Goal: Browse casually: Explore the website without a specific task or goal

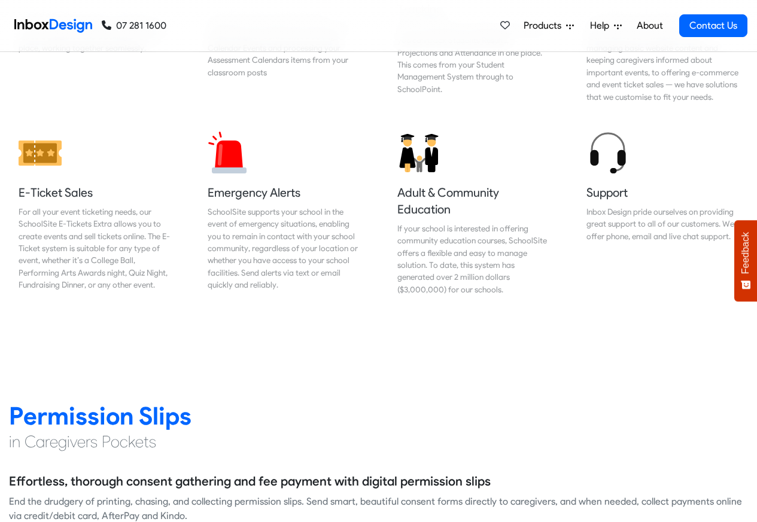
scroll to position [1364, 0]
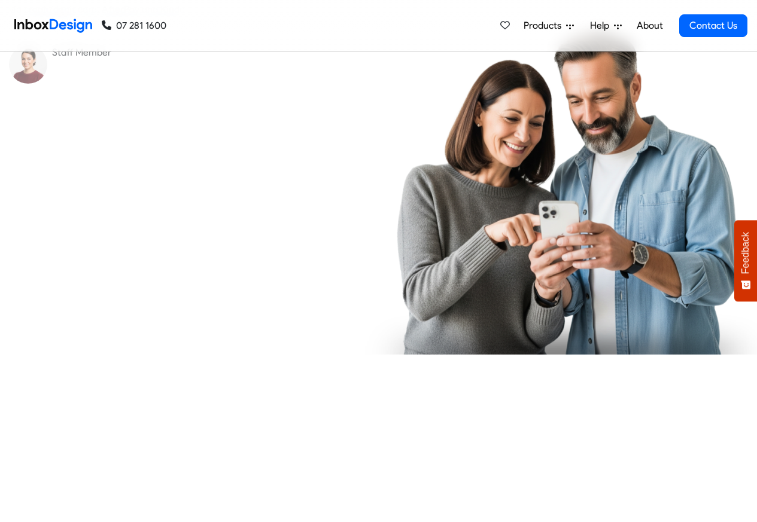
checkbox input "true"
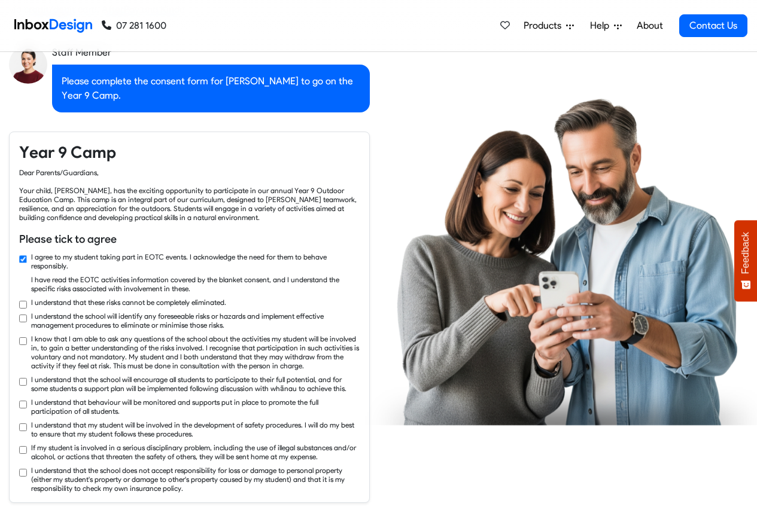
scroll to position [1867, 0]
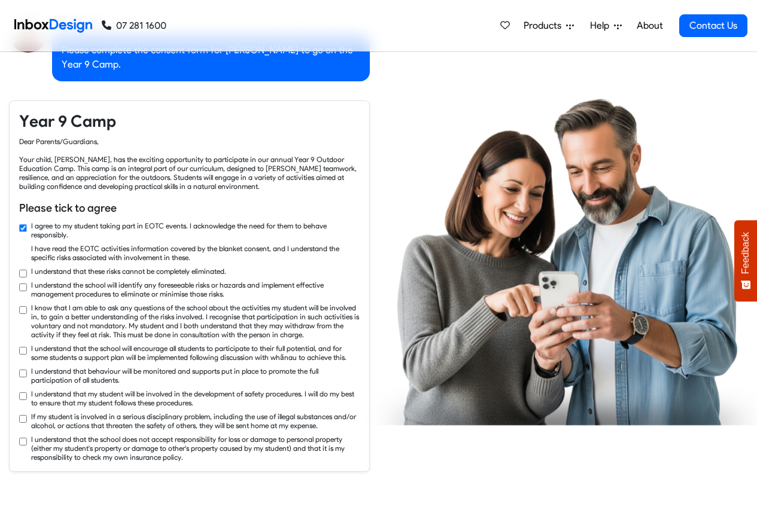
checkbox input "true"
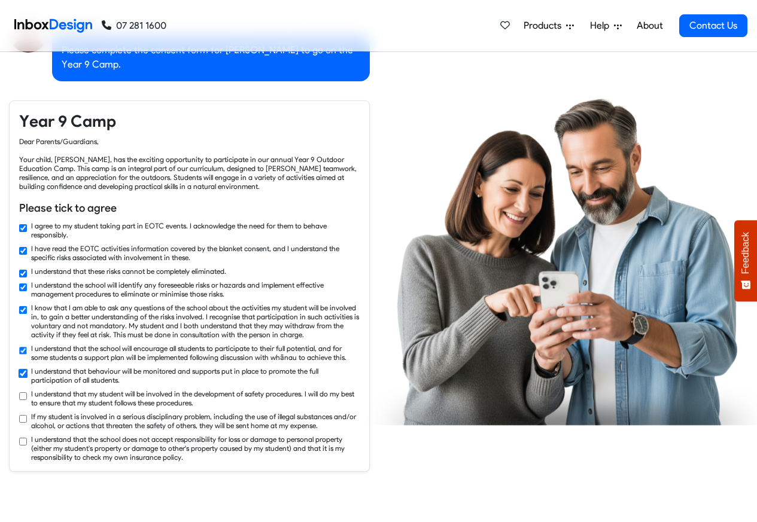
checkbox input "true"
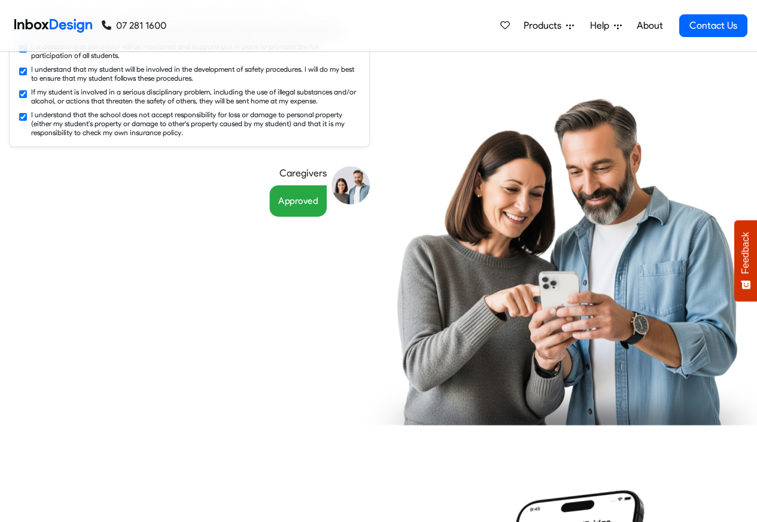
scroll to position [2298, 0]
